Goal: Transaction & Acquisition: Download file/media

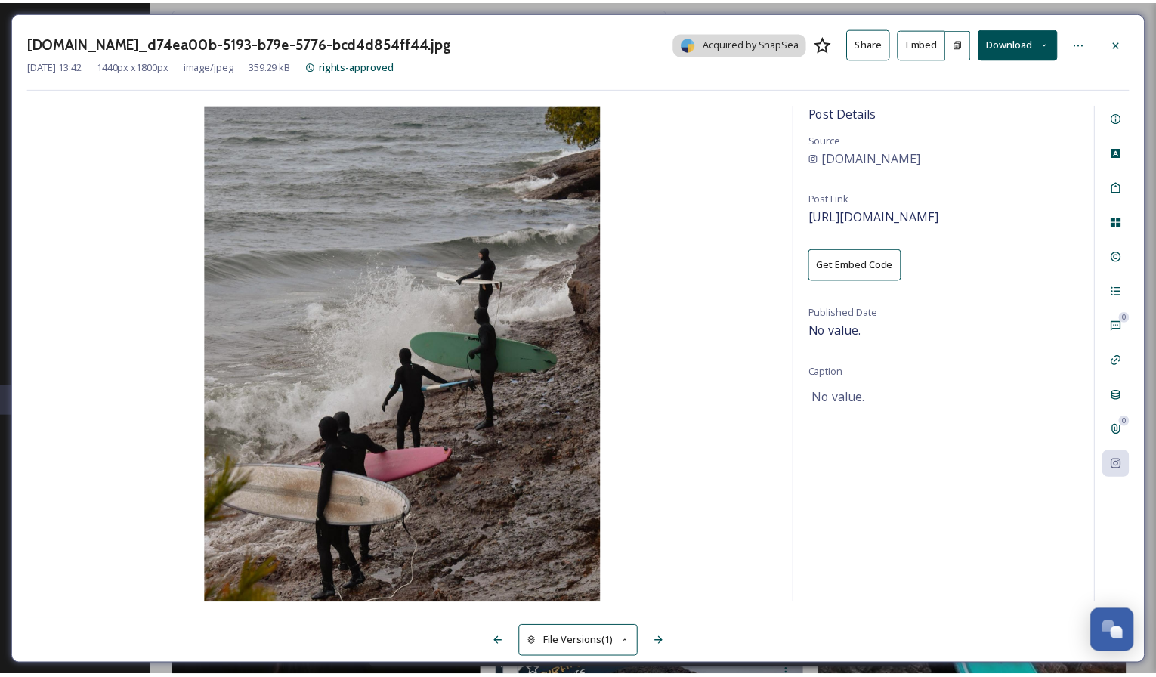
scroll to position [1218, 0]
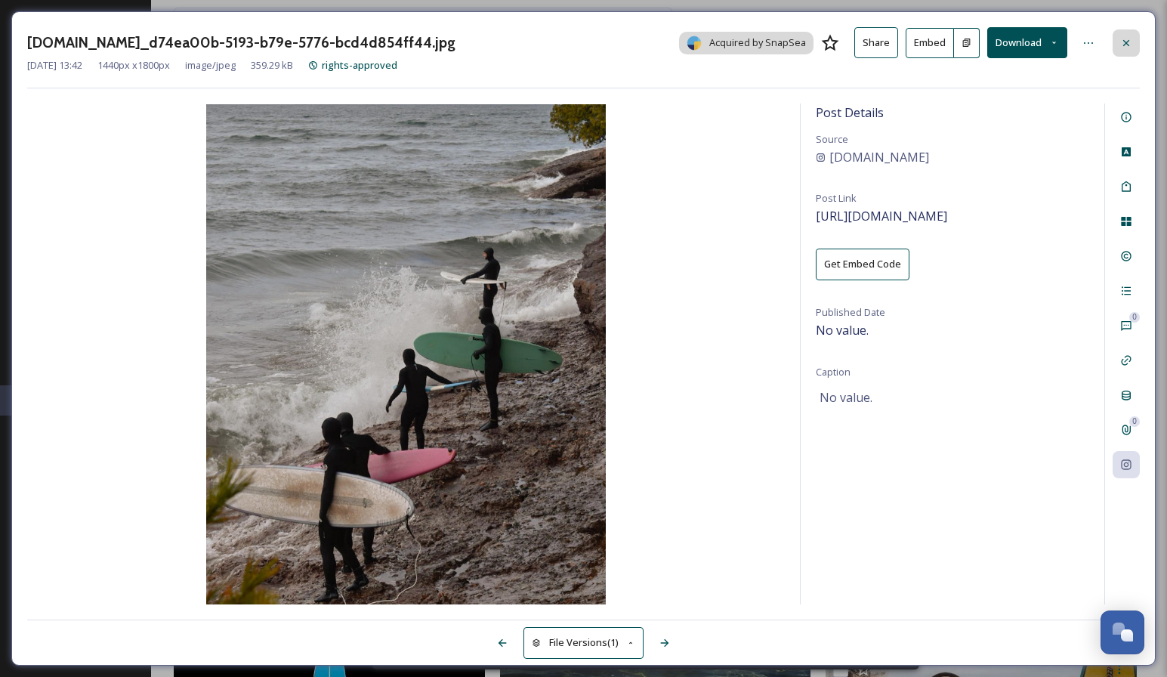
click at [1114, 41] on div at bounding box center [1126, 42] width 27 height 27
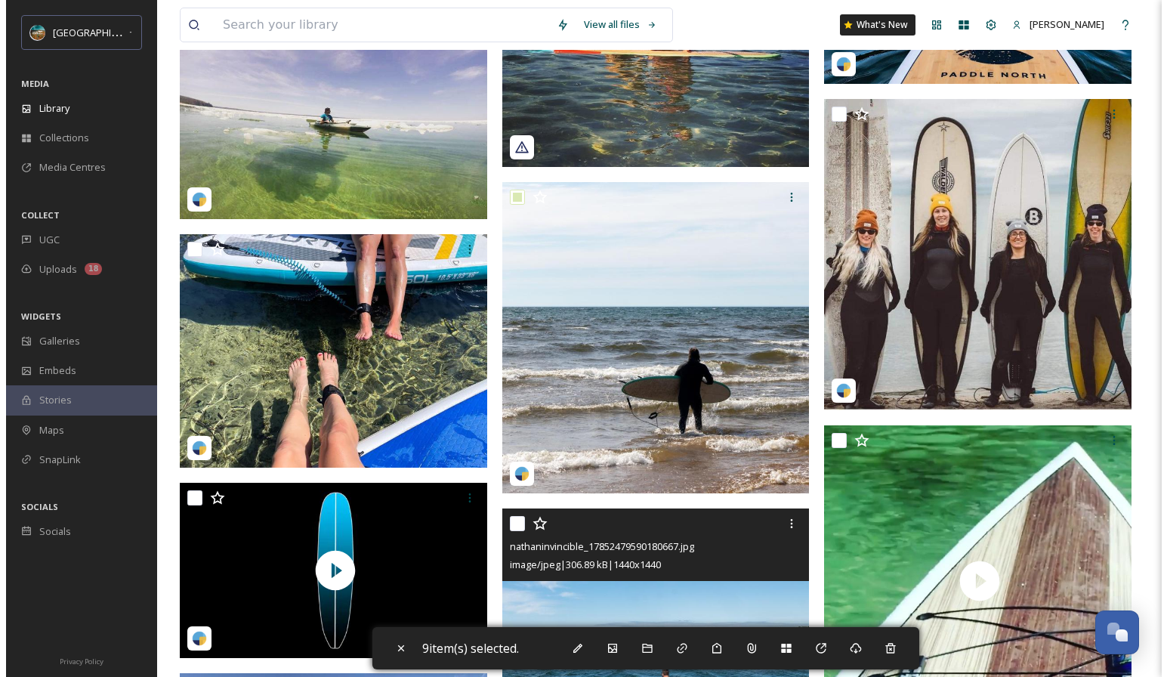
scroll to position [1750, 0]
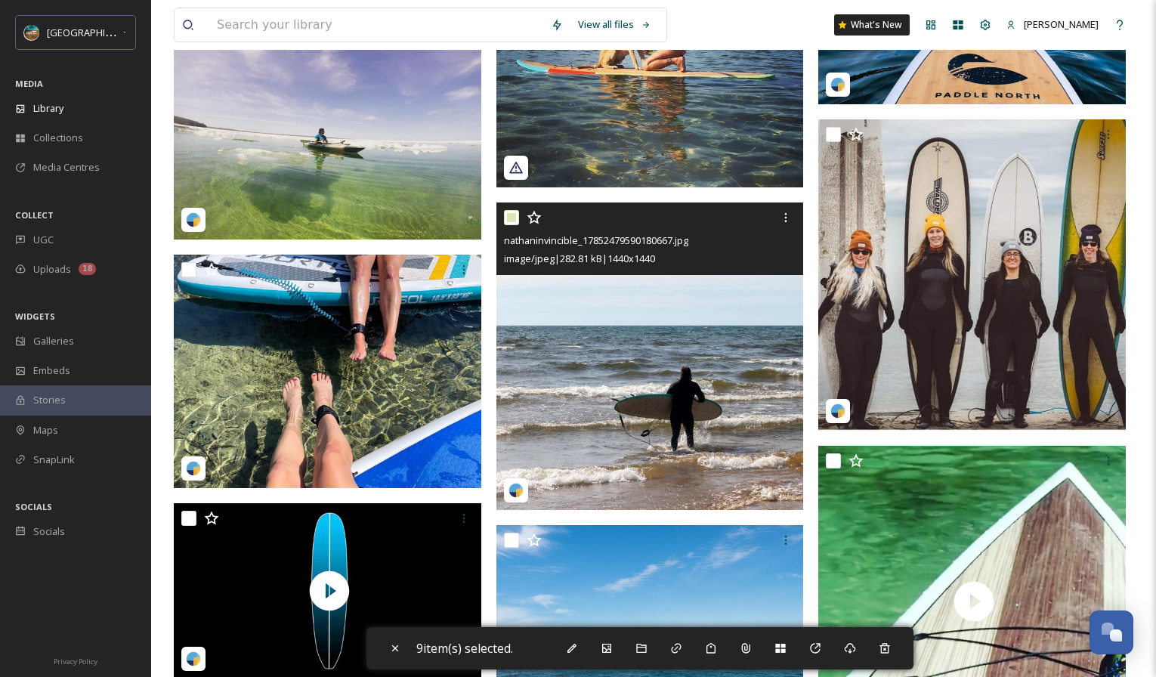
click at [632, 317] on img at bounding box center [649, 355] width 307 height 307
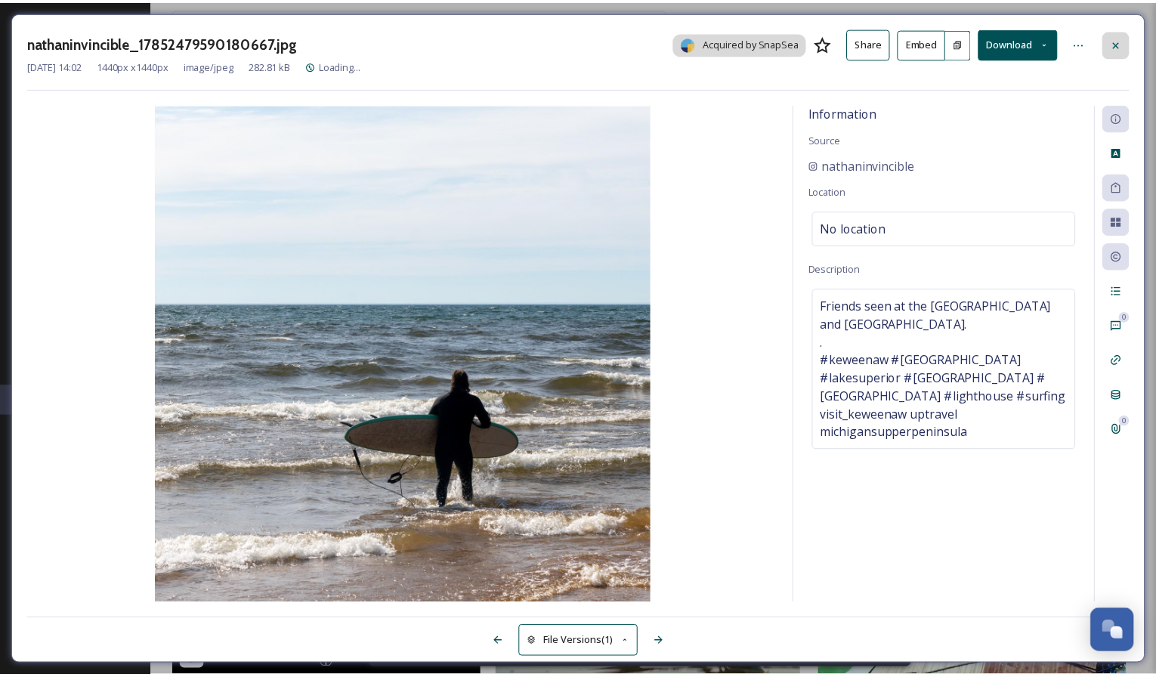
scroll to position [1760, 0]
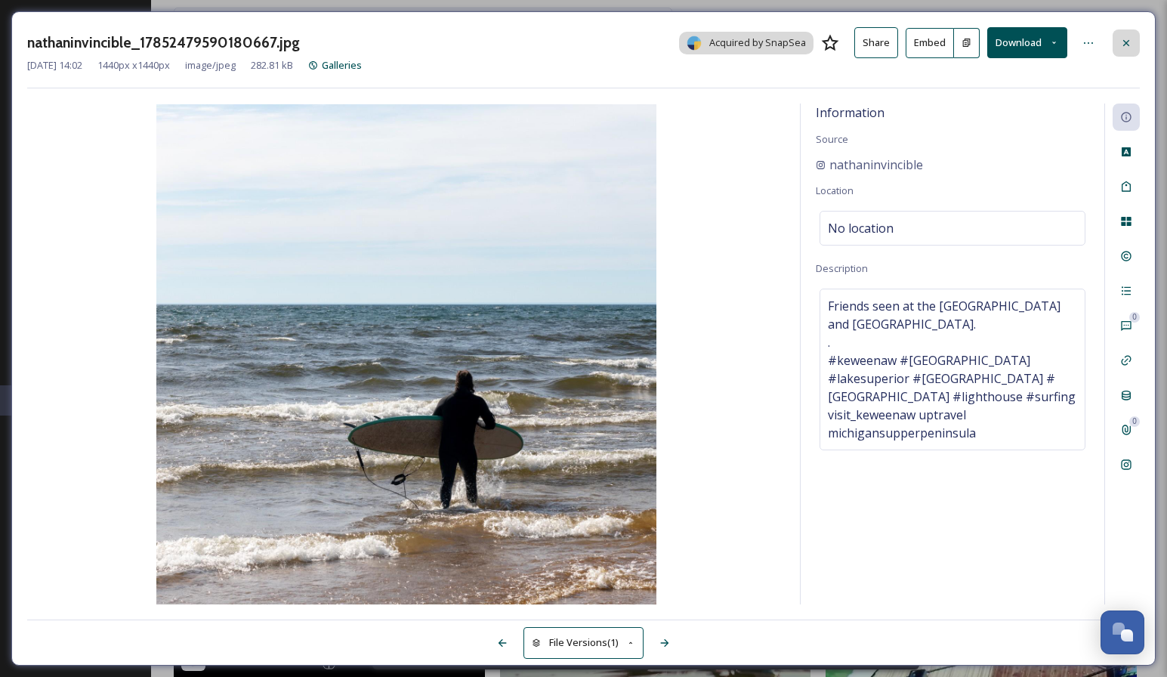
click at [1129, 36] on div at bounding box center [1126, 42] width 27 height 27
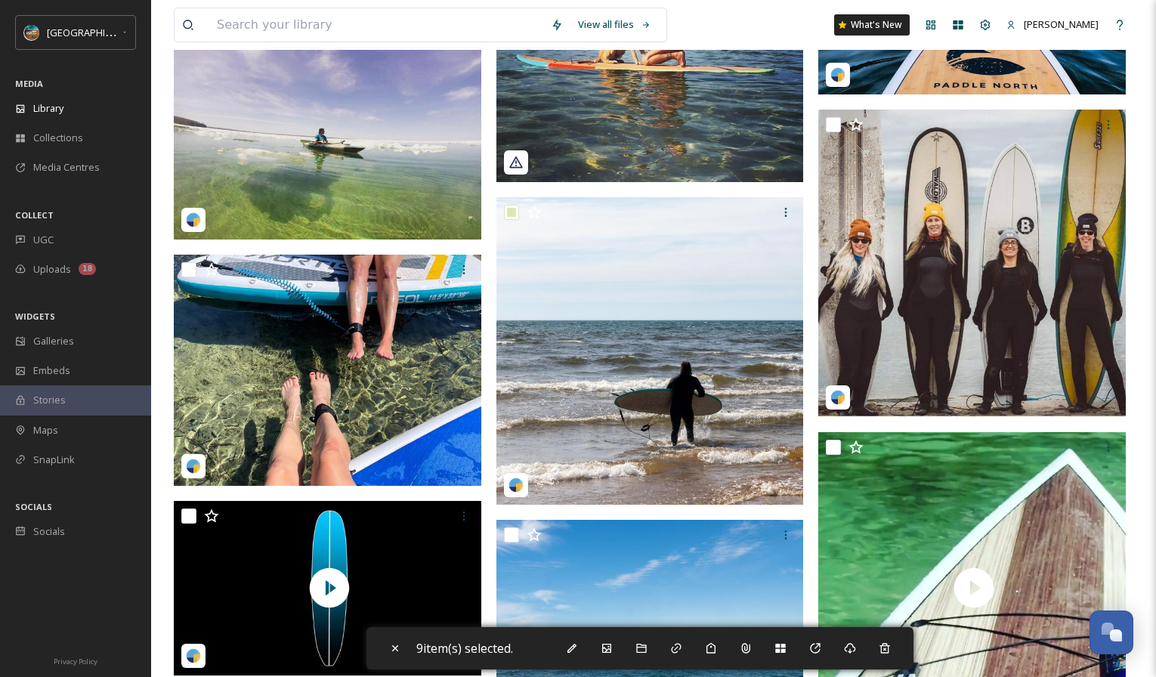
click at [588, 334] on img at bounding box center [649, 350] width 307 height 307
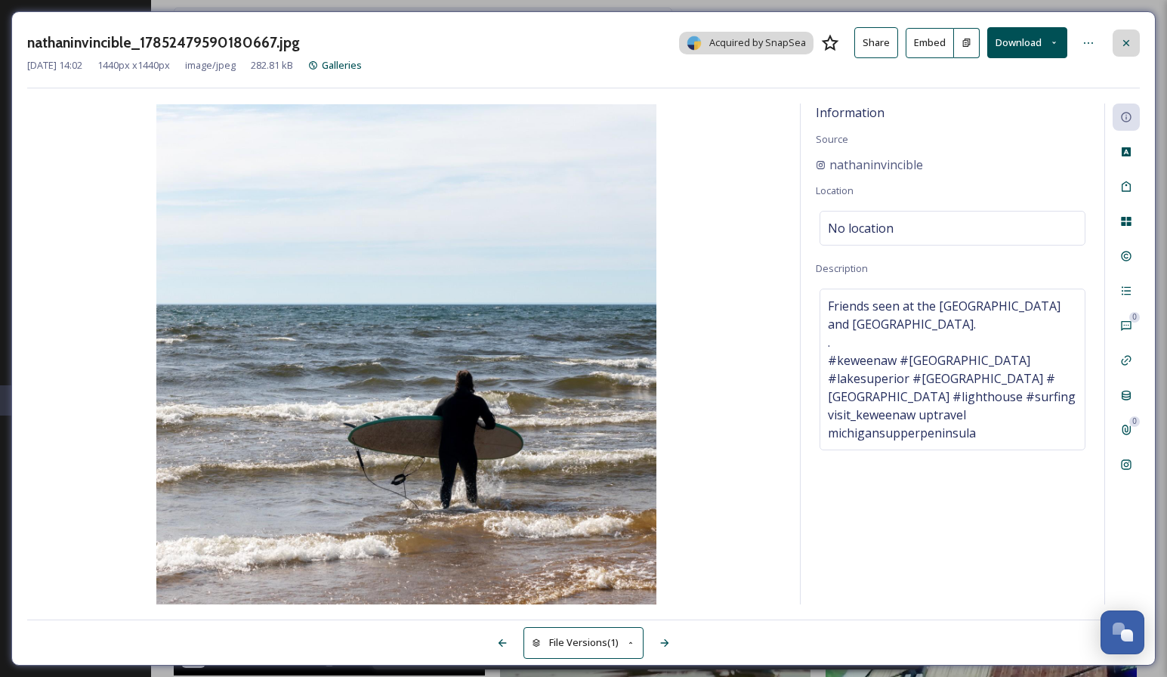
click at [1127, 39] on icon at bounding box center [1126, 43] width 12 height 12
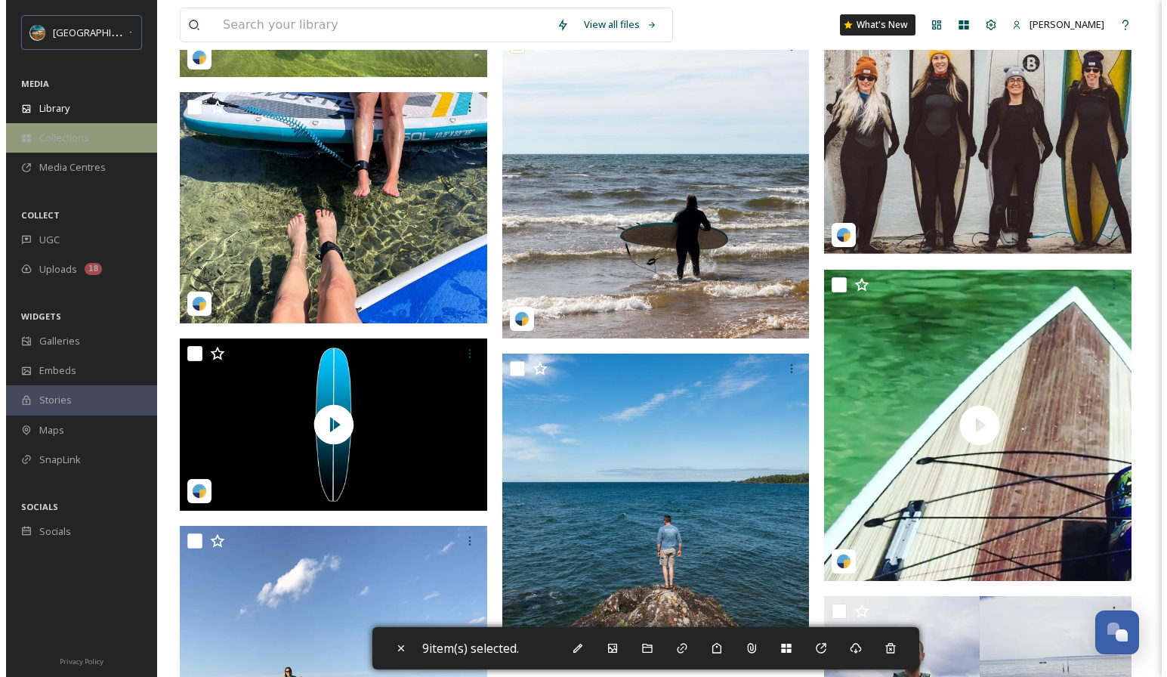
scroll to position [2082, 0]
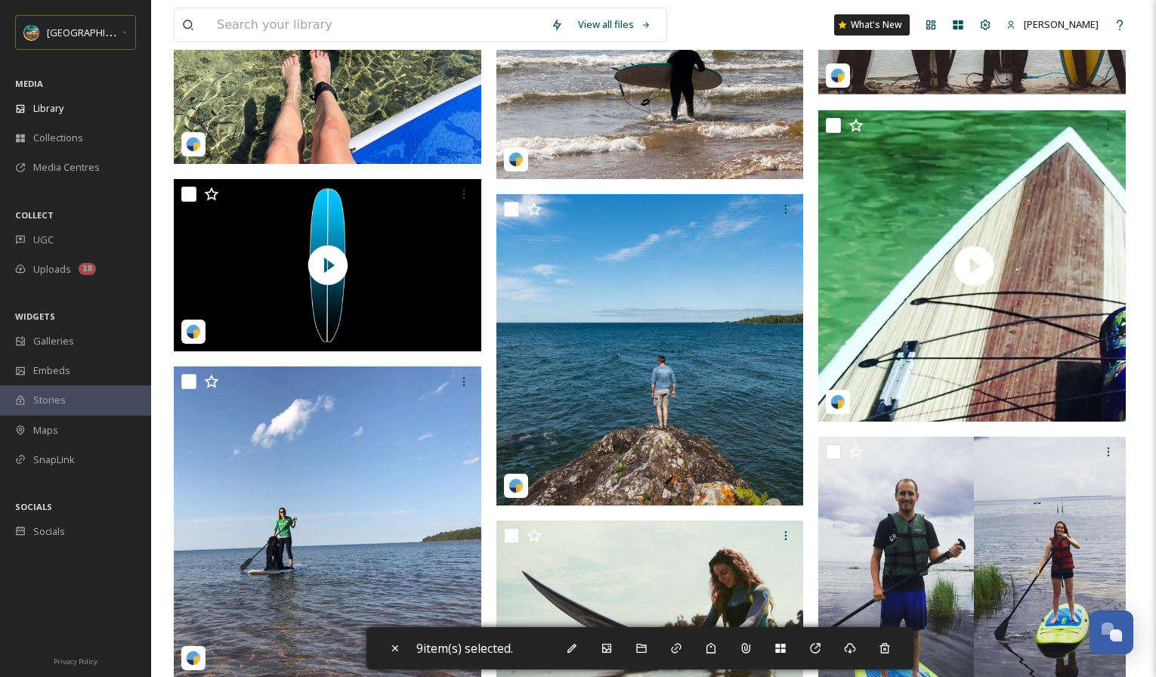
click at [329, 248] on div at bounding box center [327, 265] width 307 height 173
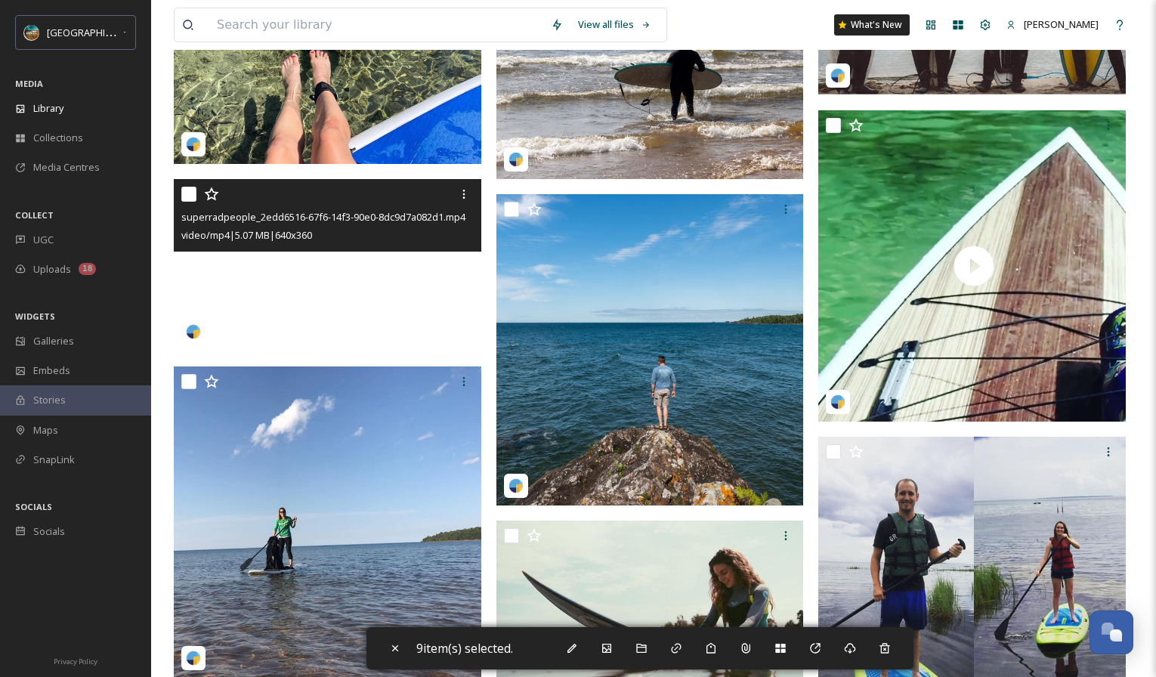
click at [291, 326] on video "superradpeople_2edd6516-67f6-14f3-90e0-8dc9d7a082d1.mp4" at bounding box center [327, 265] width 307 height 173
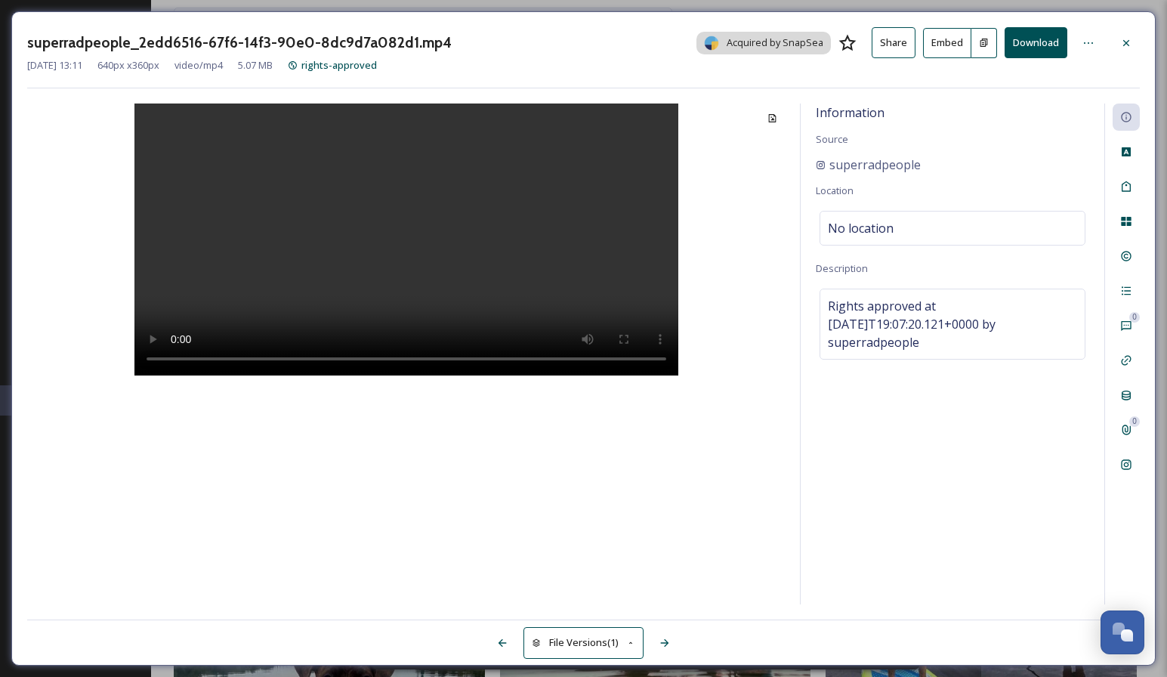
click at [383, 289] on video at bounding box center [406, 239] width 544 height 272
click at [1052, 48] on button "Download" at bounding box center [1036, 42] width 63 height 31
